Goal: Information Seeking & Learning: Learn about a topic

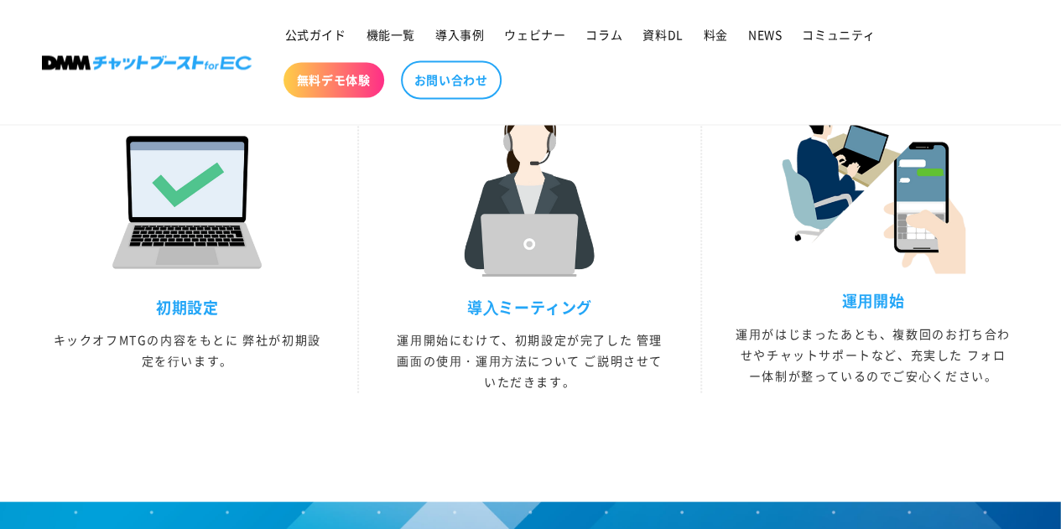
scroll to position [4699, 0]
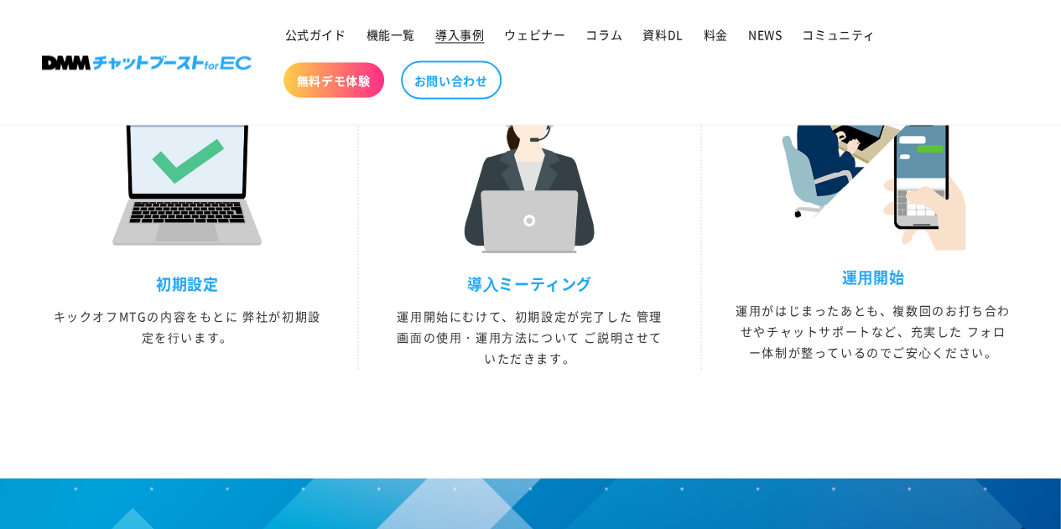
click at [461, 36] on span "導入事例" at bounding box center [459, 34] width 49 height 15
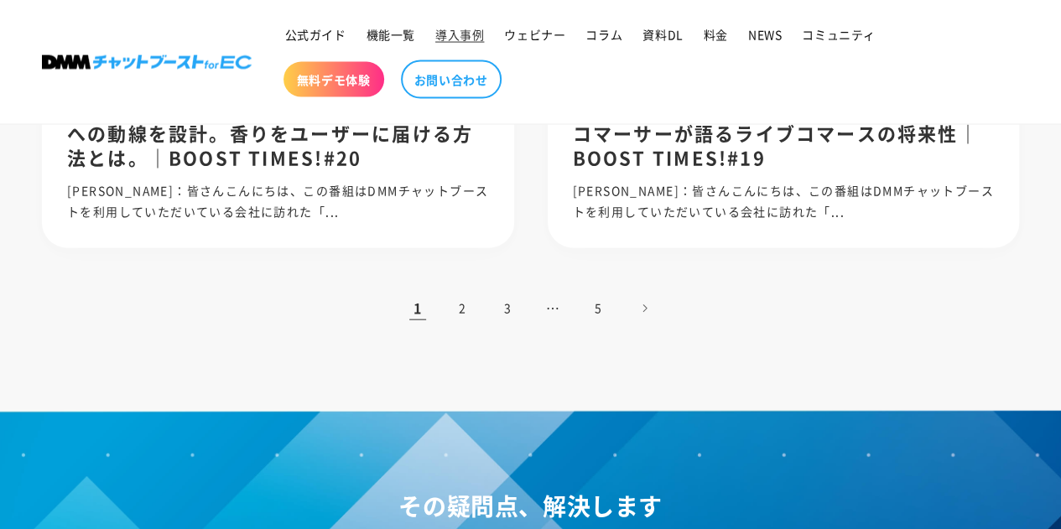
scroll to position [1762, 0]
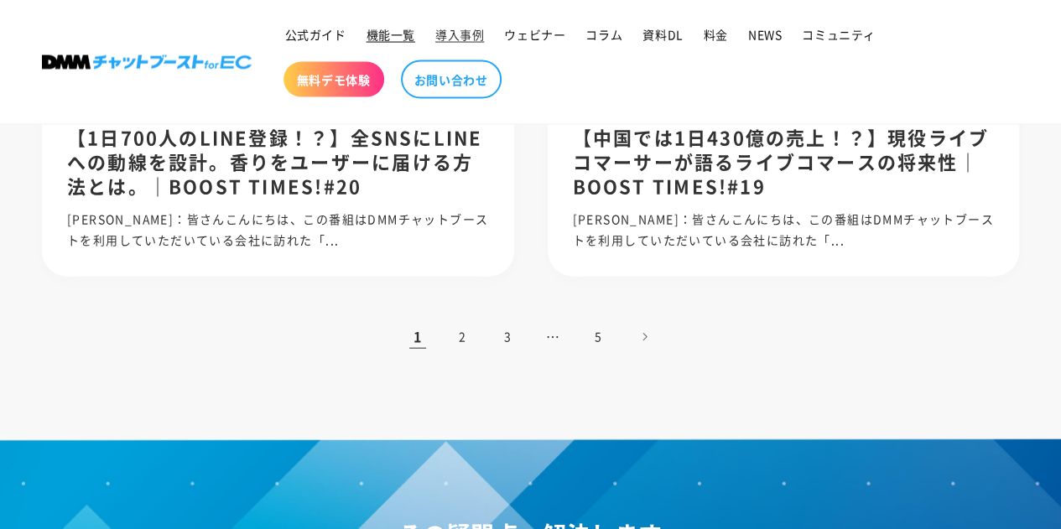
click at [405, 36] on span "機能一覧" at bounding box center [391, 34] width 49 height 15
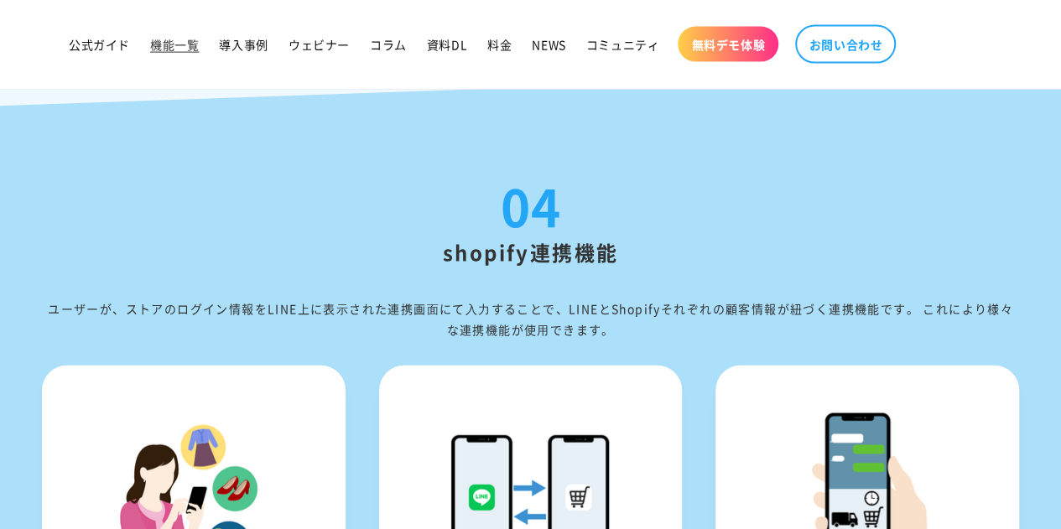
scroll to position [5202, 0]
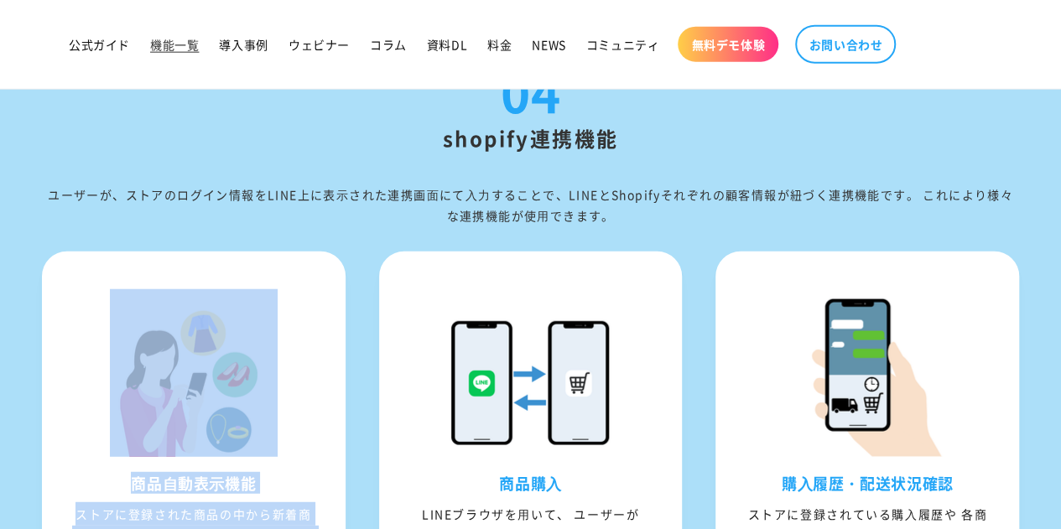
drag, startPoint x: 485, startPoint y: 289, endPoint x: 362, endPoint y: 358, distance: 141.6
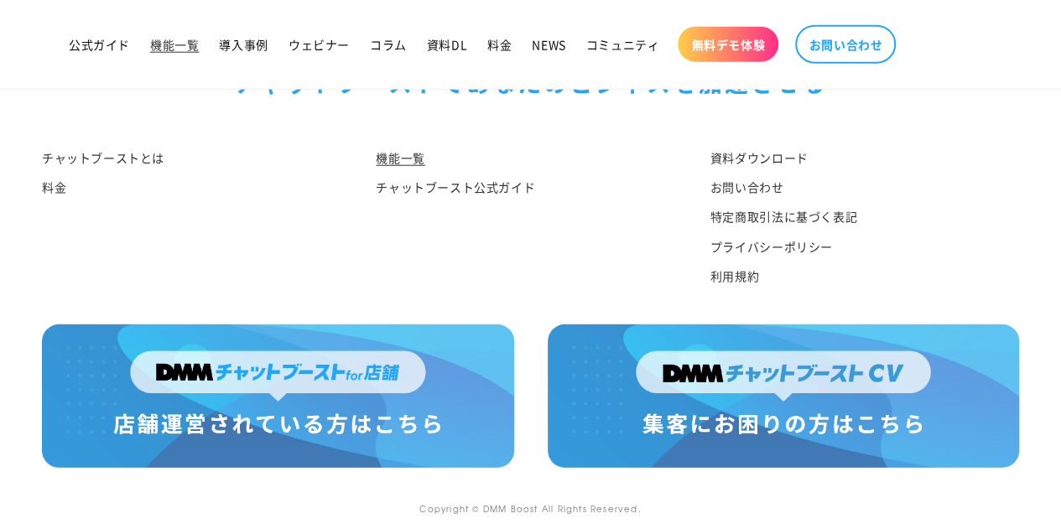
scroll to position [8479, 0]
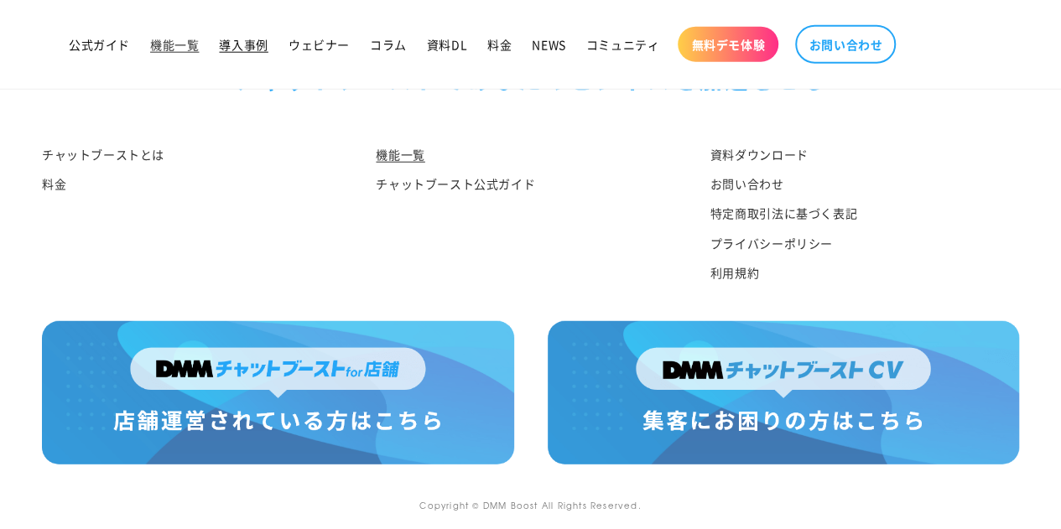
click at [225, 54] on link "導入事例" at bounding box center [243, 44] width 69 height 35
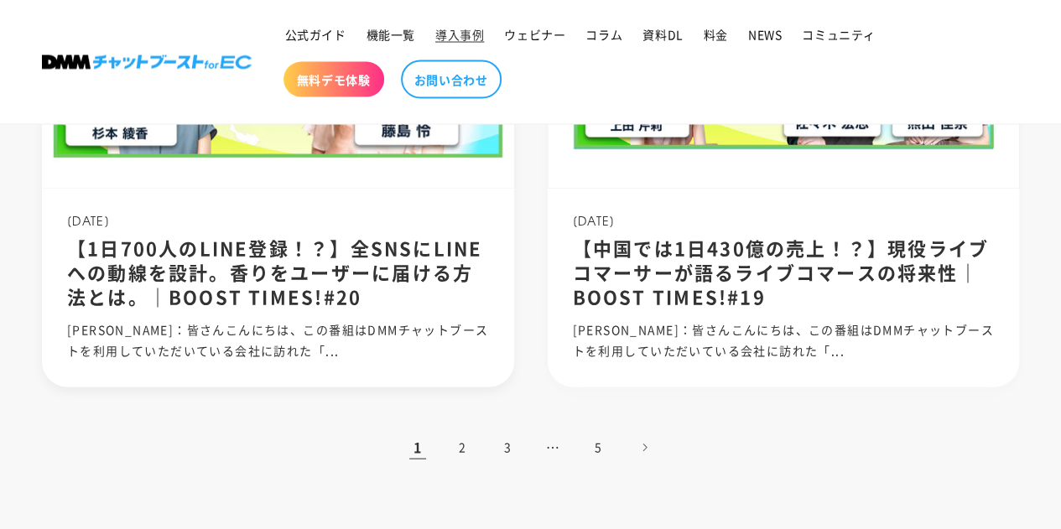
scroll to position [1678, 0]
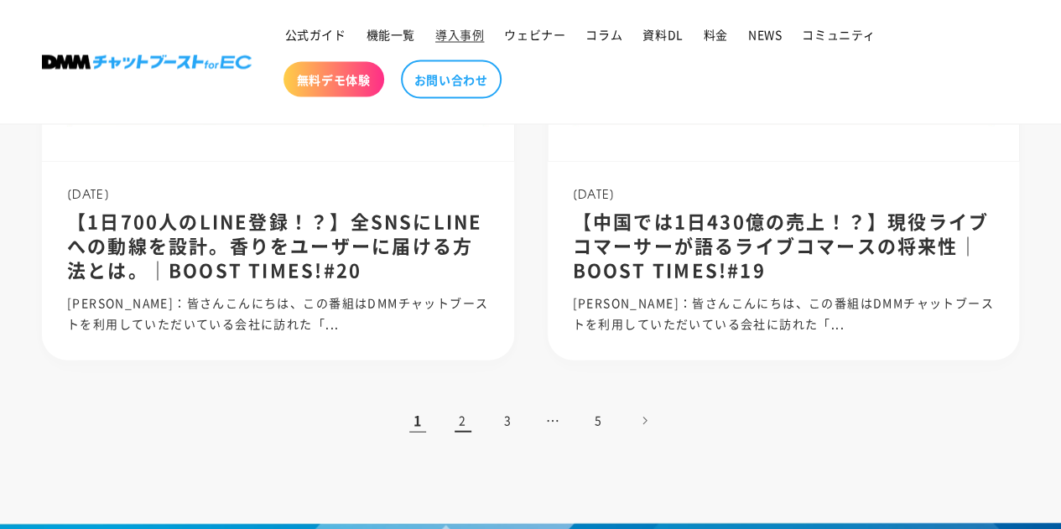
click at [461, 422] on link "2" at bounding box center [463, 421] width 37 height 37
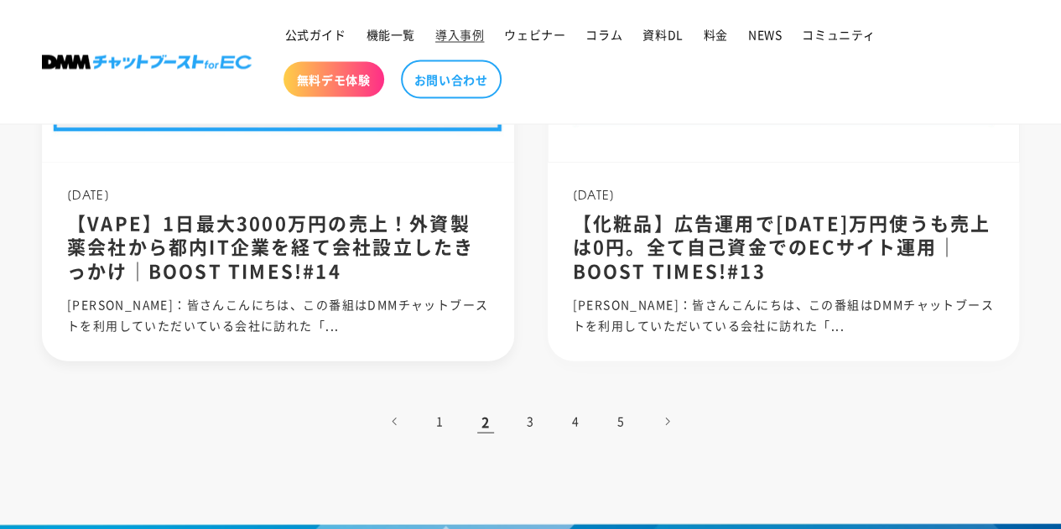
scroll to position [1678, 0]
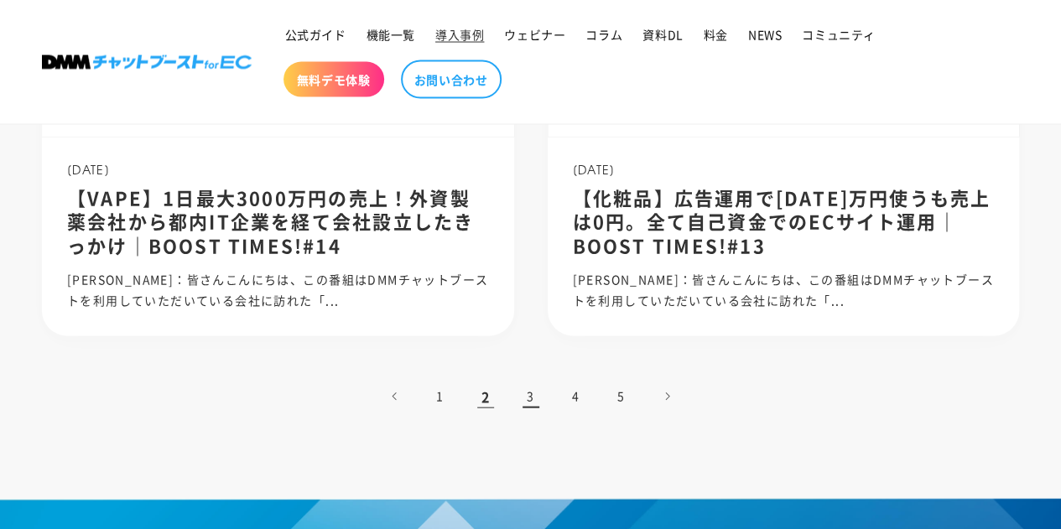
click at [524, 400] on link "3" at bounding box center [531, 396] width 37 height 37
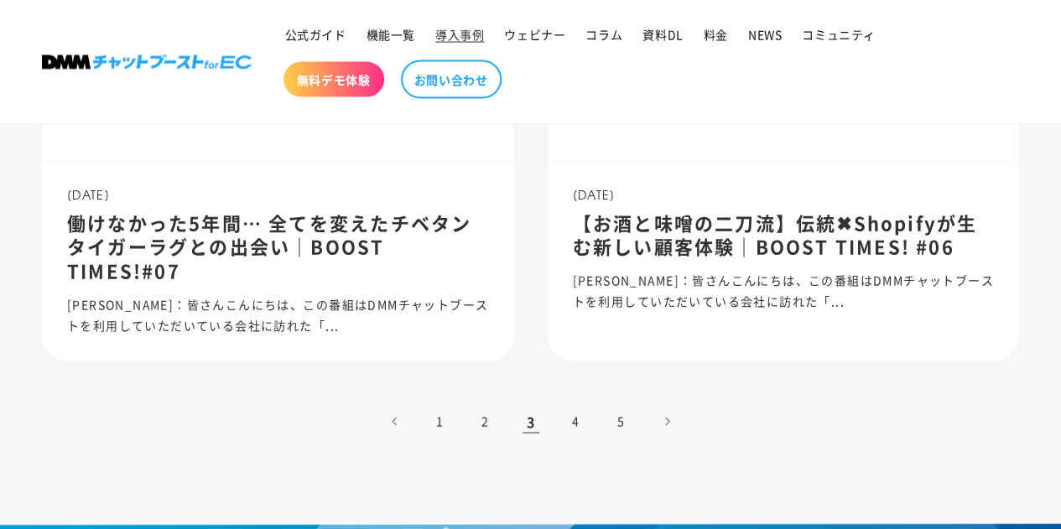
scroll to position [1678, 0]
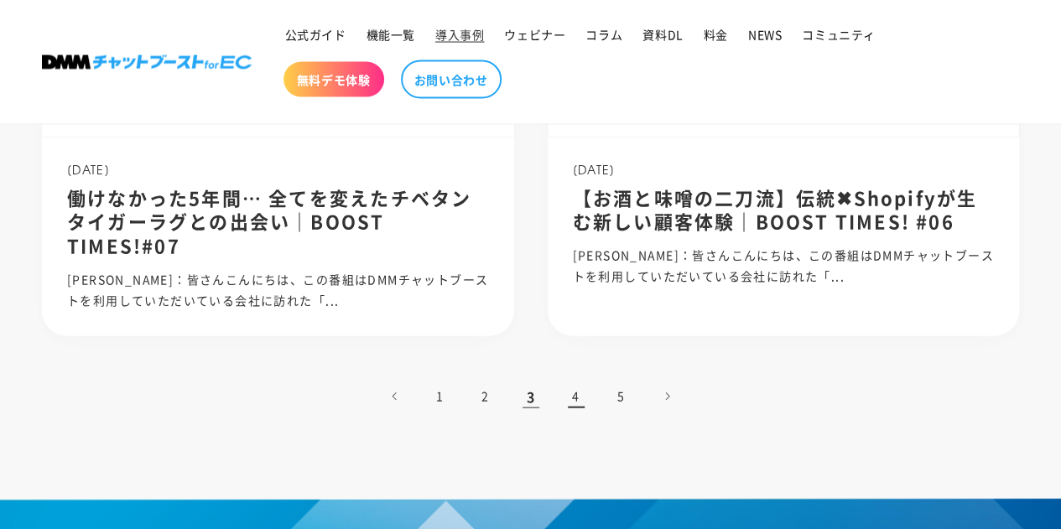
click at [568, 399] on link "4" at bounding box center [576, 396] width 37 height 37
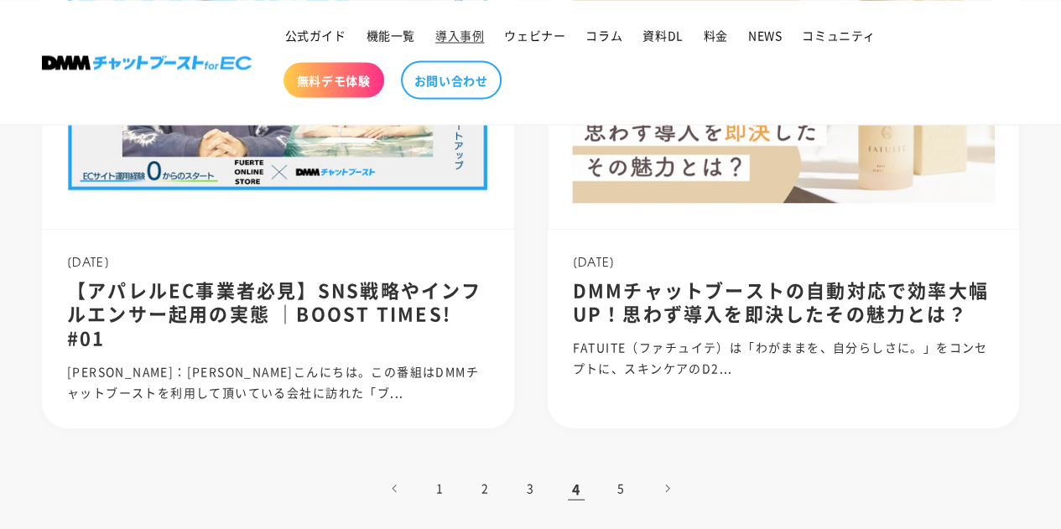
scroll to position [1594, 0]
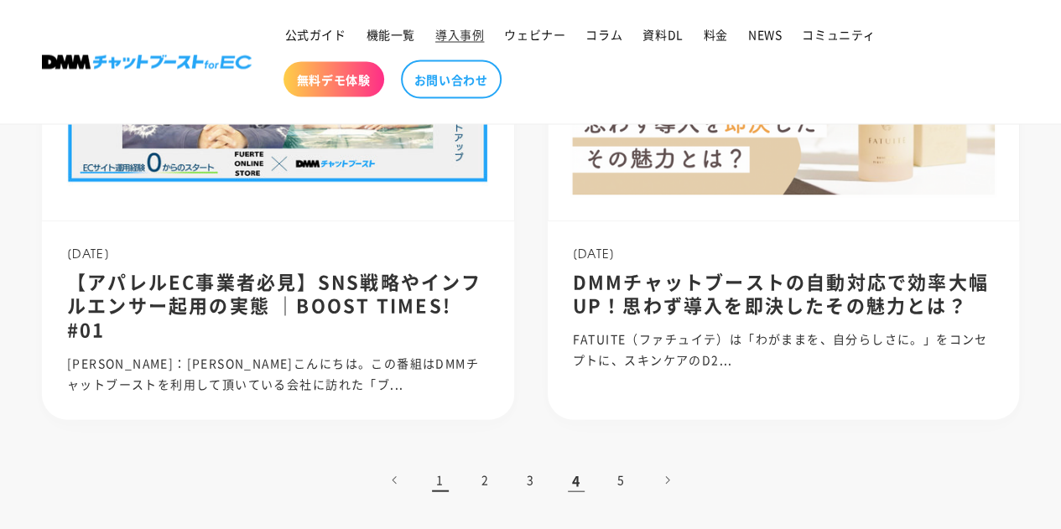
click at [431, 470] on link "1" at bounding box center [440, 480] width 37 height 37
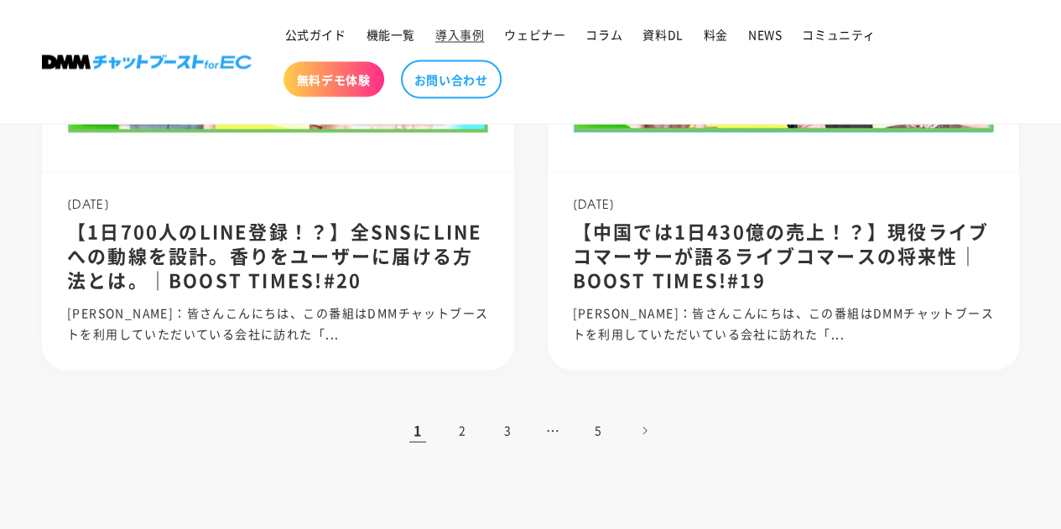
scroll to position [1762, 0]
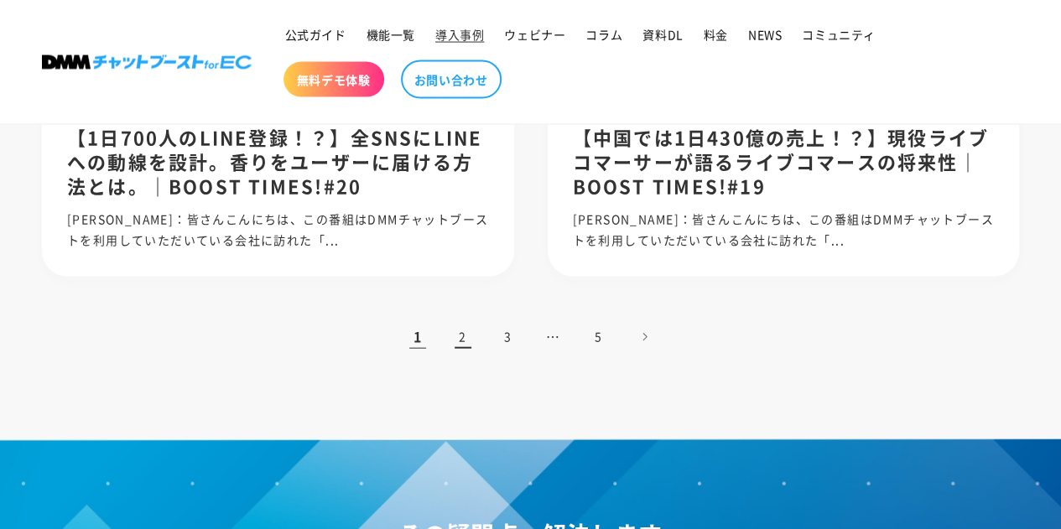
click at [451, 342] on link "2" at bounding box center [463, 337] width 37 height 37
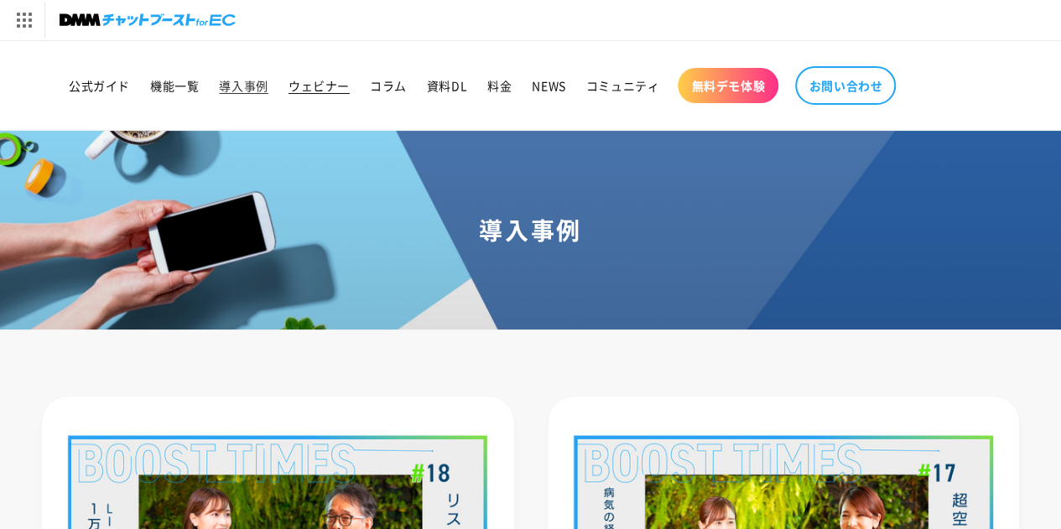
click at [305, 88] on span "ウェビナー" at bounding box center [319, 85] width 61 height 15
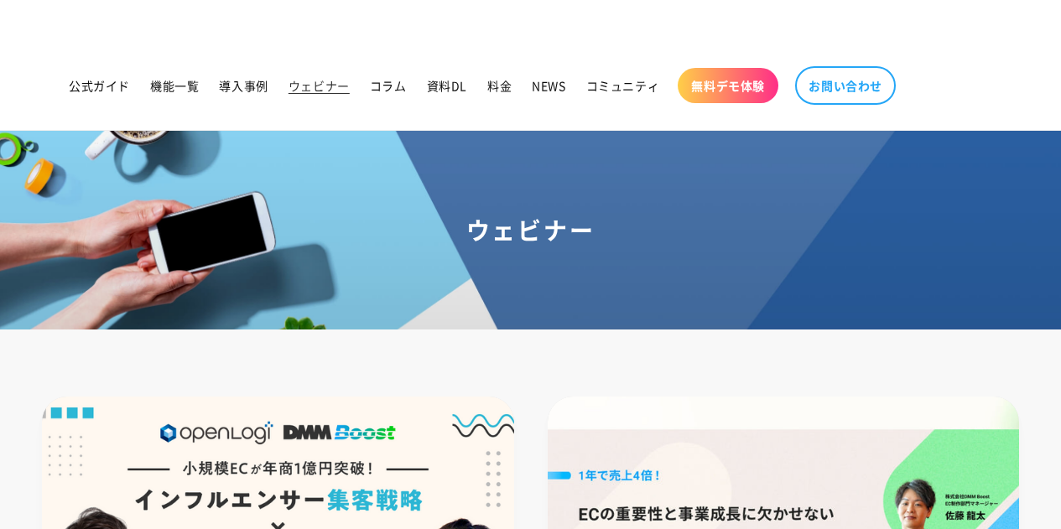
click at [242, 93] on link "導入事例" at bounding box center [243, 85] width 69 height 35
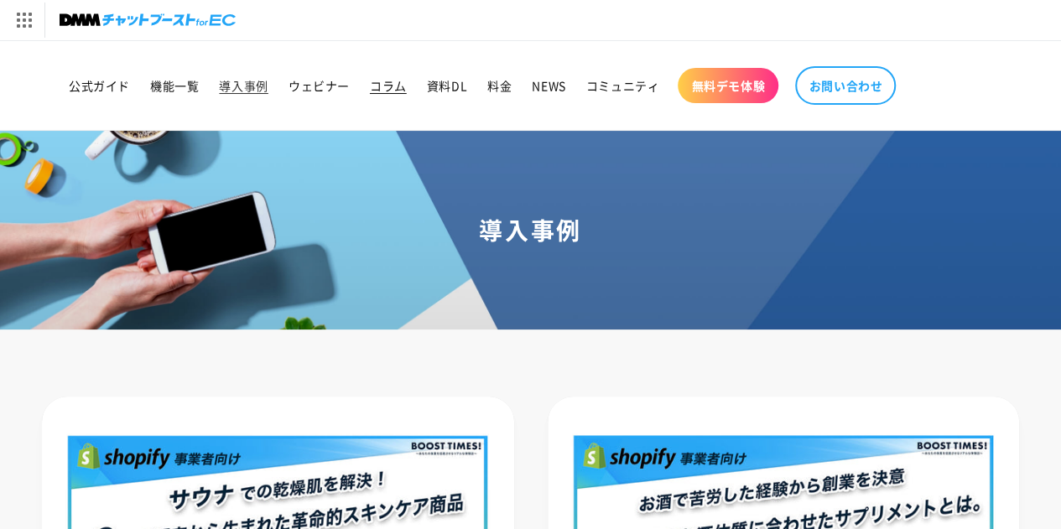
click at [401, 90] on span "コラム" at bounding box center [388, 85] width 37 height 15
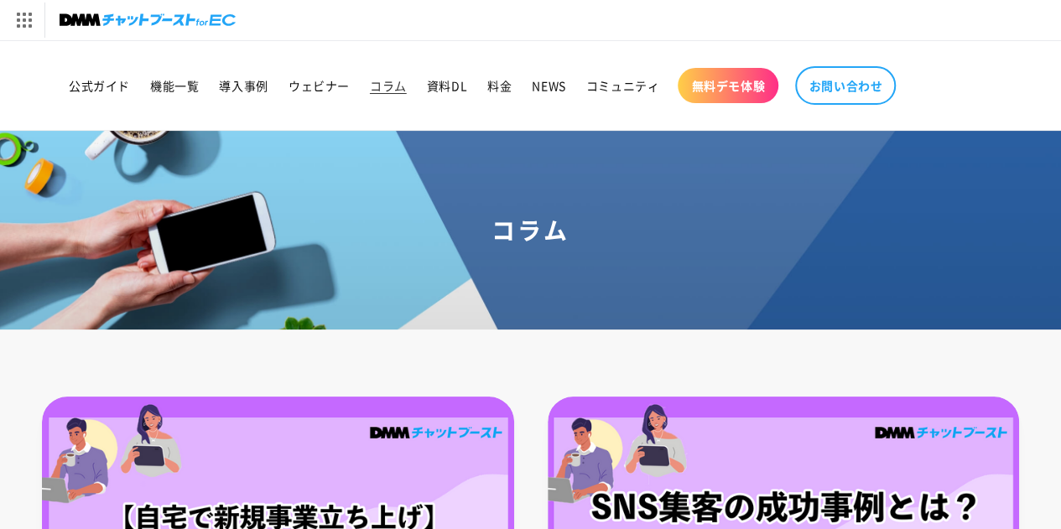
click at [456, 88] on span "資料DL" at bounding box center [447, 85] width 40 height 15
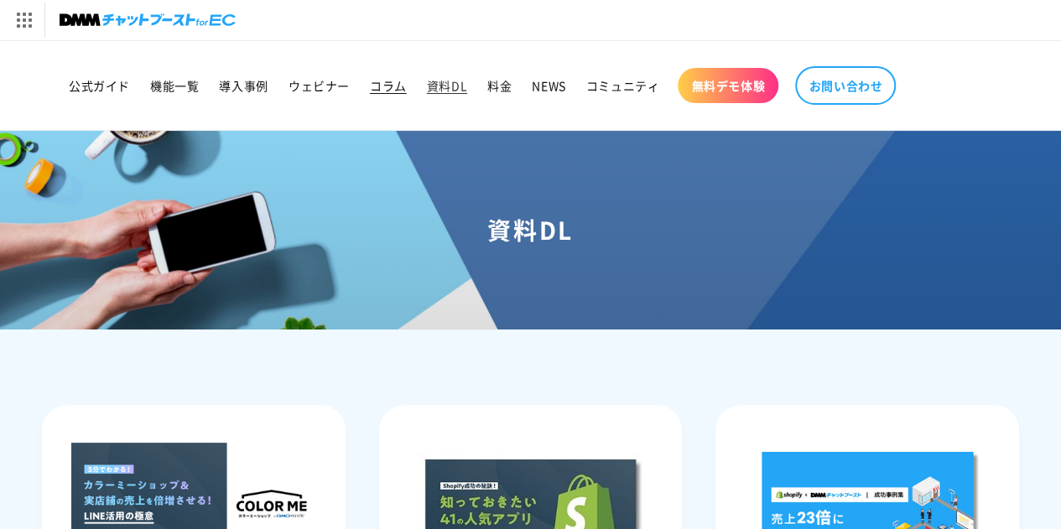
click at [381, 84] on span "コラム" at bounding box center [388, 85] width 37 height 15
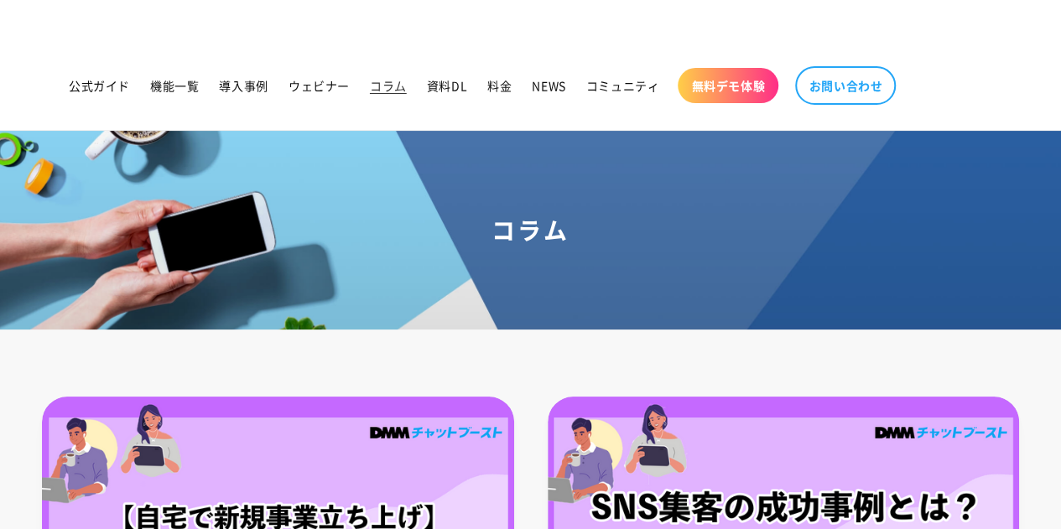
drag, startPoint x: 0, startPoint y: 0, endPoint x: 343, endPoint y: 81, distance: 352.7
click at [344, 81] on span "ウェビナー" at bounding box center [319, 85] width 61 height 15
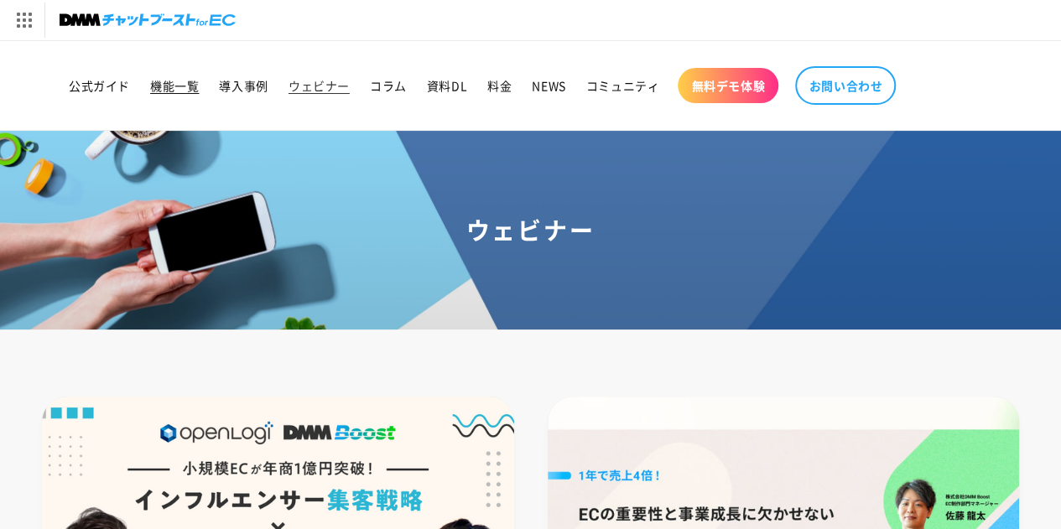
click at [185, 80] on span "機能一覧" at bounding box center [174, 85] width 49 height 15
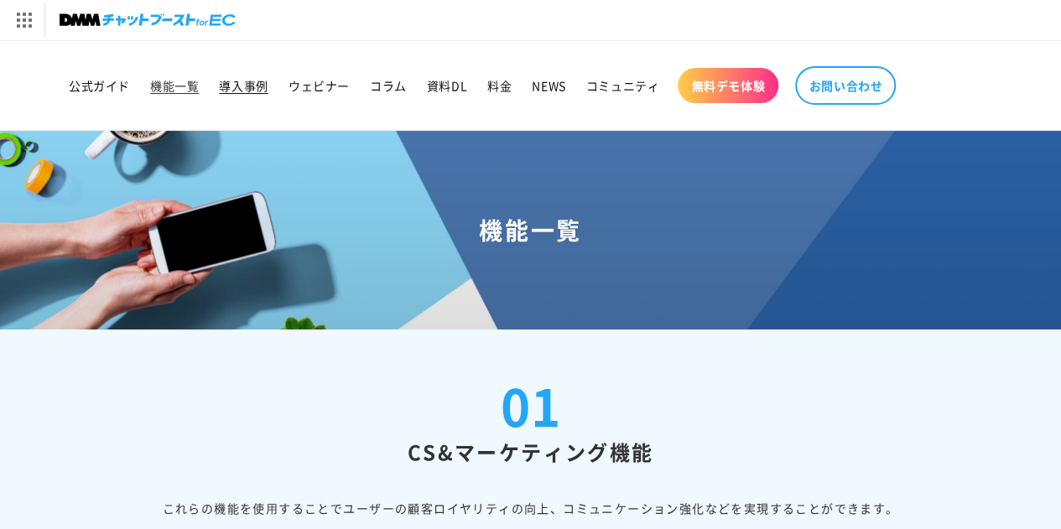
click at [253, 82] on span "導入事例" at bounding box center [243, 85] width 49 height 15
